Goal: Task Accomplishment & Management: Manage account settings

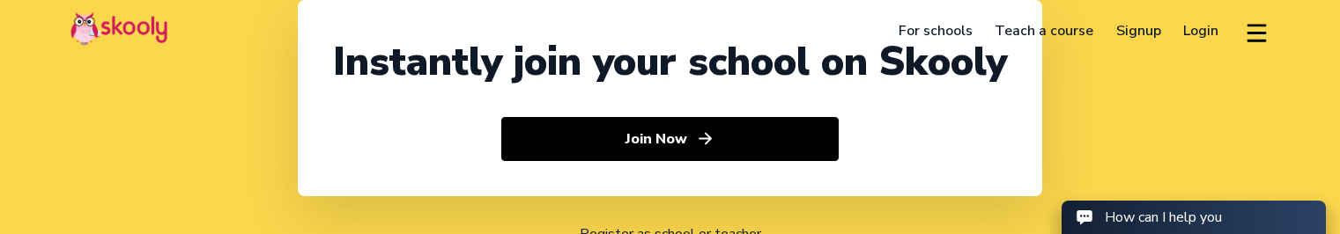
select select "91"
select select "[GEOGRAPHIC_DATA]"
select select "[GEOGRAPHIC_DATA]/[GEOGRAPHIC_DATA]"
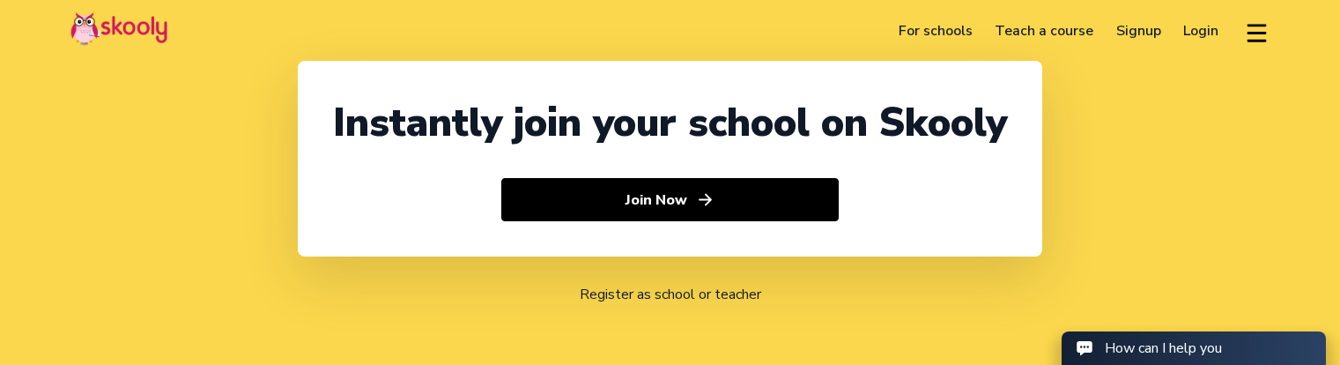
select select "91"
select select "[GEOGRAPHIC_DATA]"
select select "[GEOGRAPHIC_DATA]/[GEOGRAPHIC_DATA]"
click at [1194, 30] on link "Login" at bounding box center [1202, 31] width 58 height 28
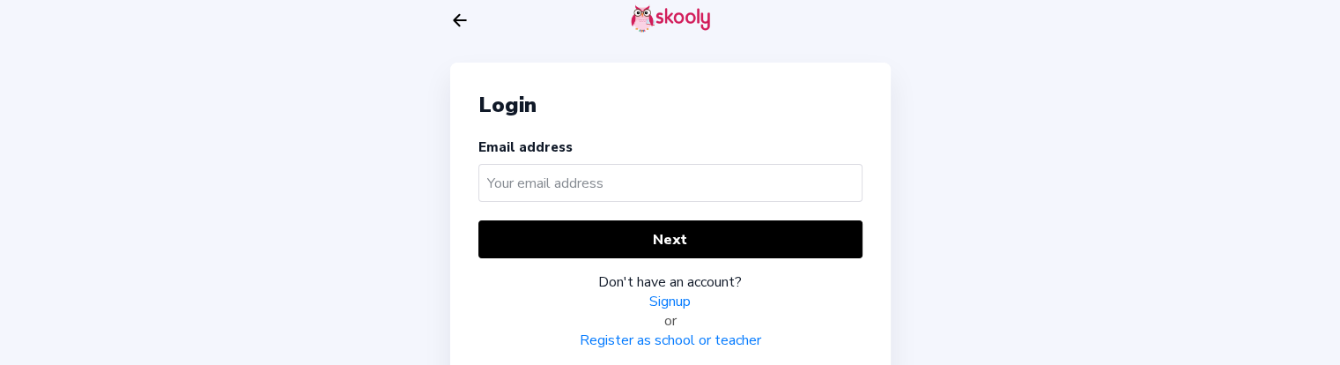
click at [597, 190] on input "text" at bounding box center [671, 183] width 384 height 38
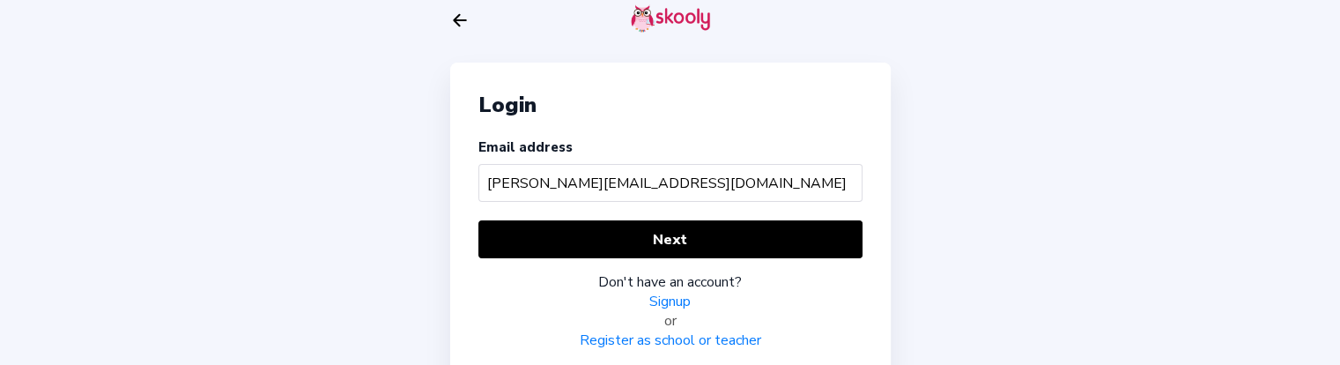
type input "[PERSON_NAME][EMAIL_ADDRESS][DOMAIN_NAME]"
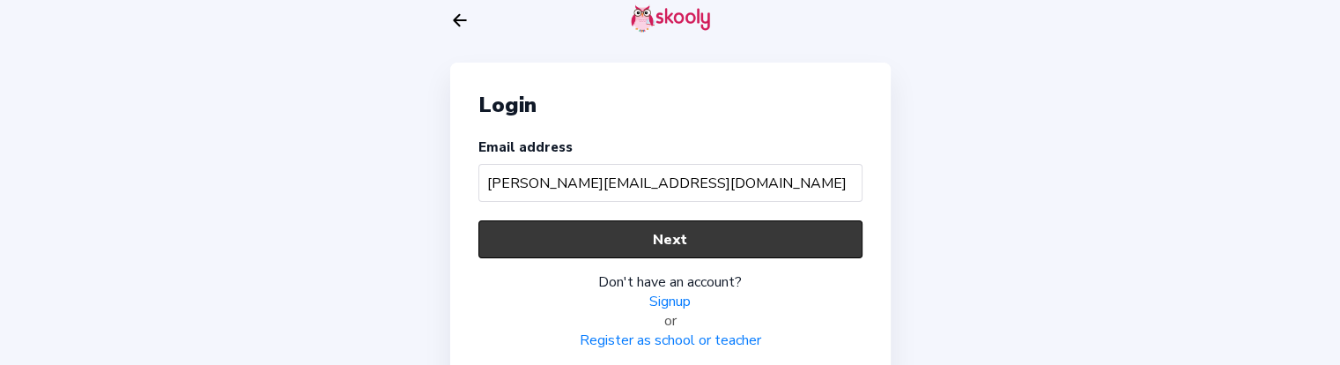
click at [511, 244] on button "Next" at bounding box center [671, 239] width 384 height 38
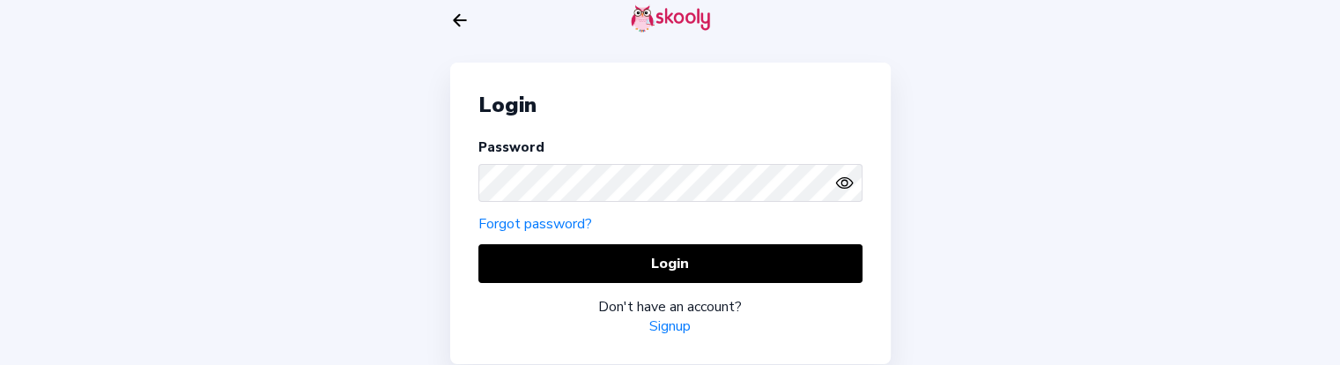
click at [839, 181] on icon "Eye" at bounding box center [844, 183] width 19 height 19
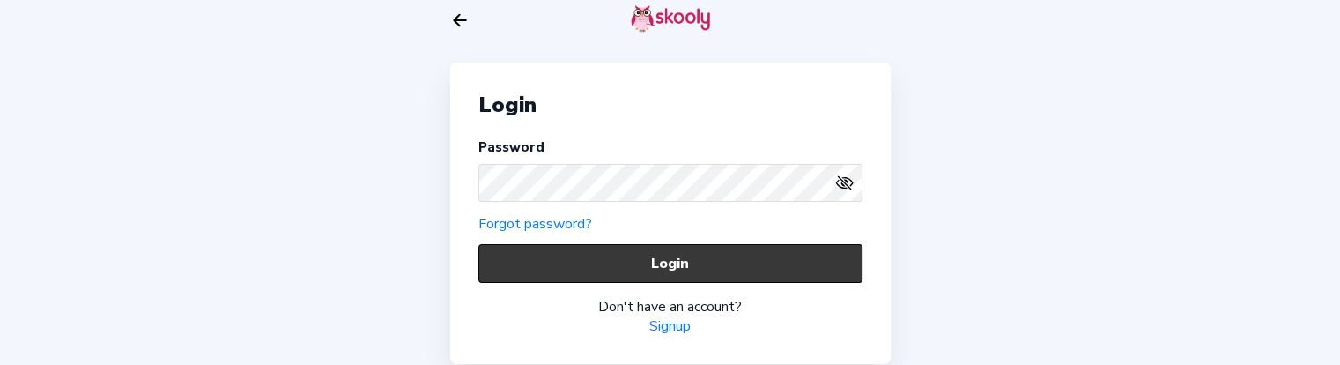
drag, startPoint x: 657, startPoint y: 255, endPoint x: 646, endPoint y: 256, distance: 11.6
click at [646, 256] on button "Login" at bounding box center [671, 263] width 384 height 38
